Goal: Find specific page/section: Find specific page/section

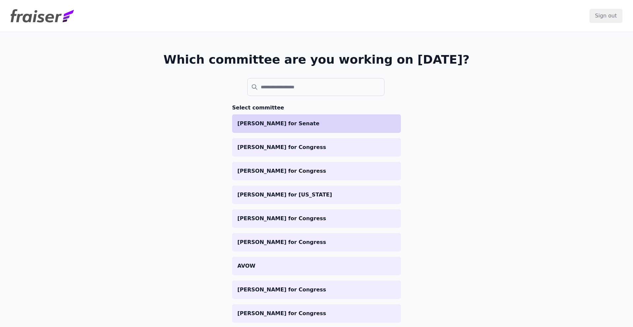
click at [301, 115] on li "[PERSON_NAME] for Senate" at bounding box center [316, 123] width 169 height 18
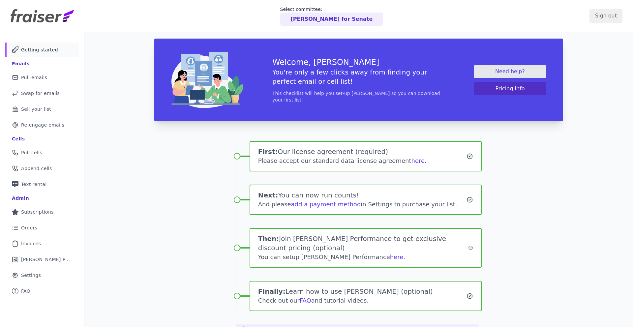
scroll to position [32, 0]
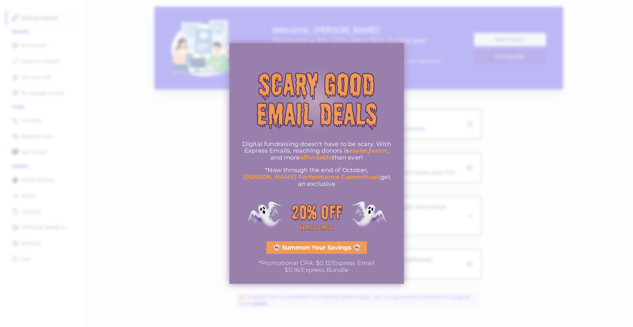
click at [482, 76] on div at bounding box center [316, 163] width 633 height 327
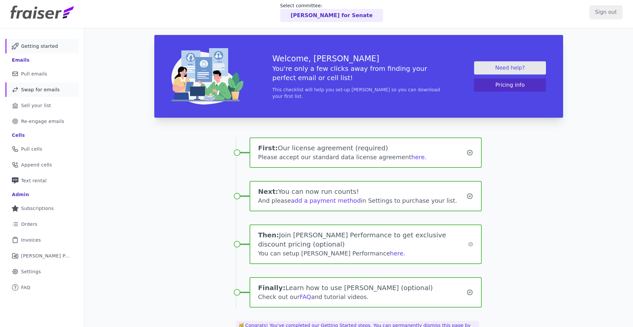
scroll to position [0, 0]
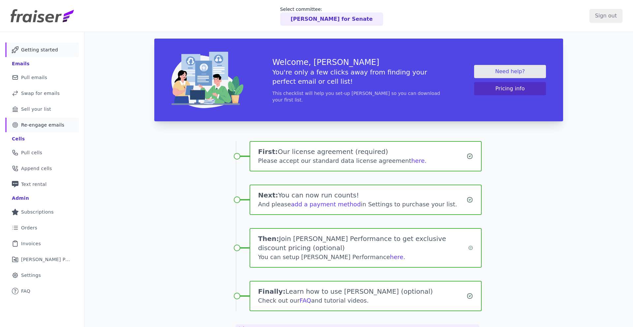
click at [52, 128] on span "Re-engage emails" at bounding box center [42, 125] width 43 height 7
